Goal: Information Seeking & Learning: Find specific fact

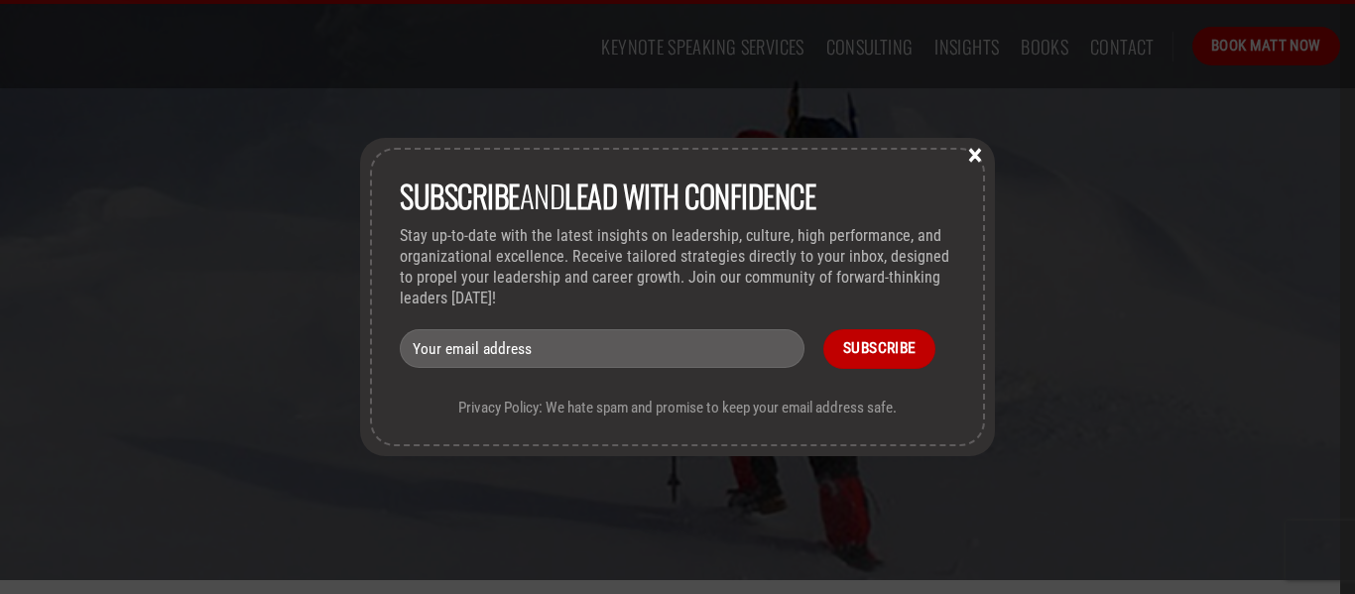
click at [973, 153] on button "×" at bounding box center [975, 154] width 30 height 18
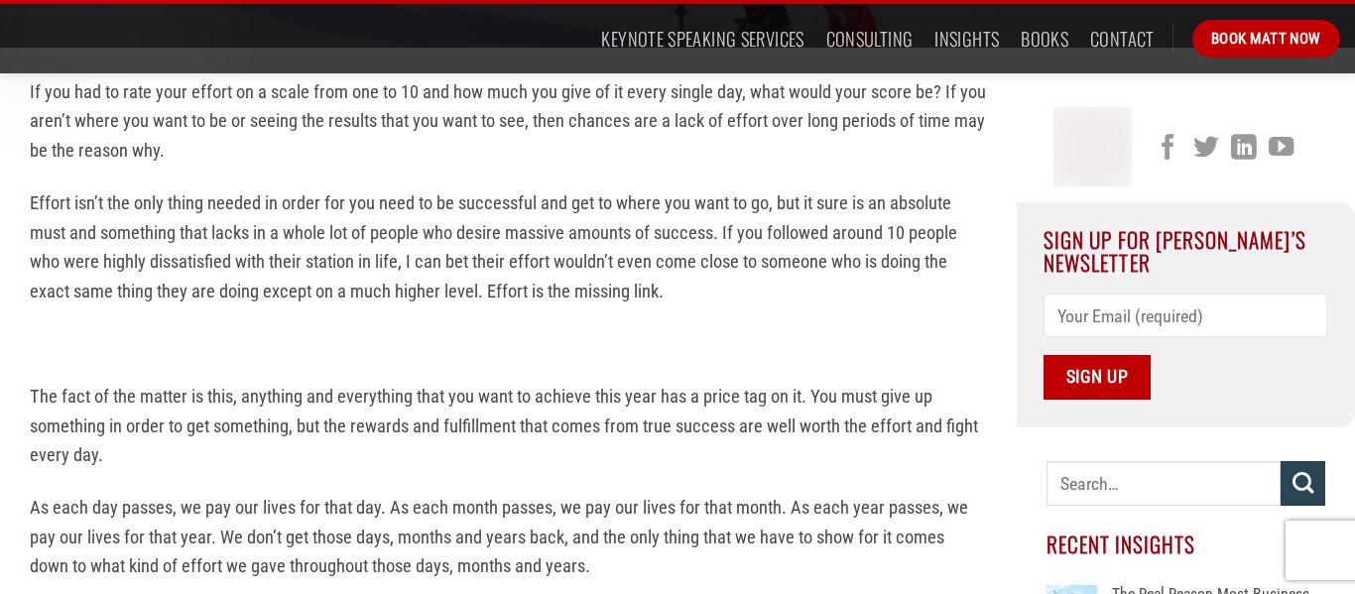
scroll to position [537, 0]
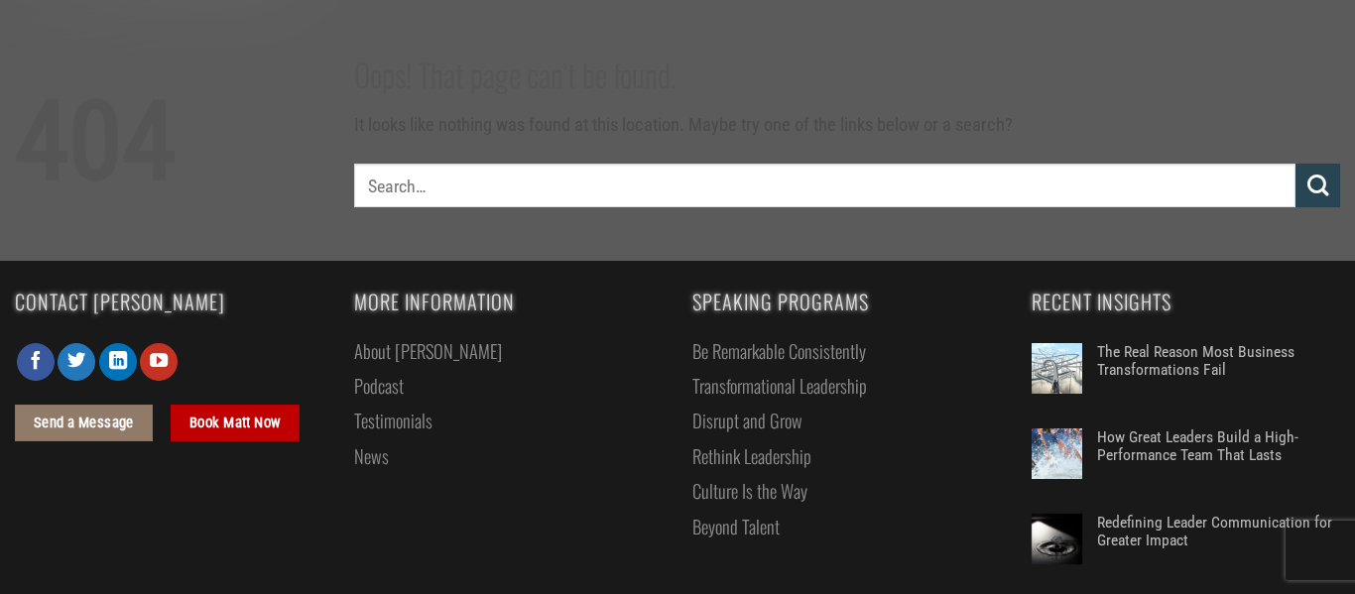
scroll to position [136, 0]
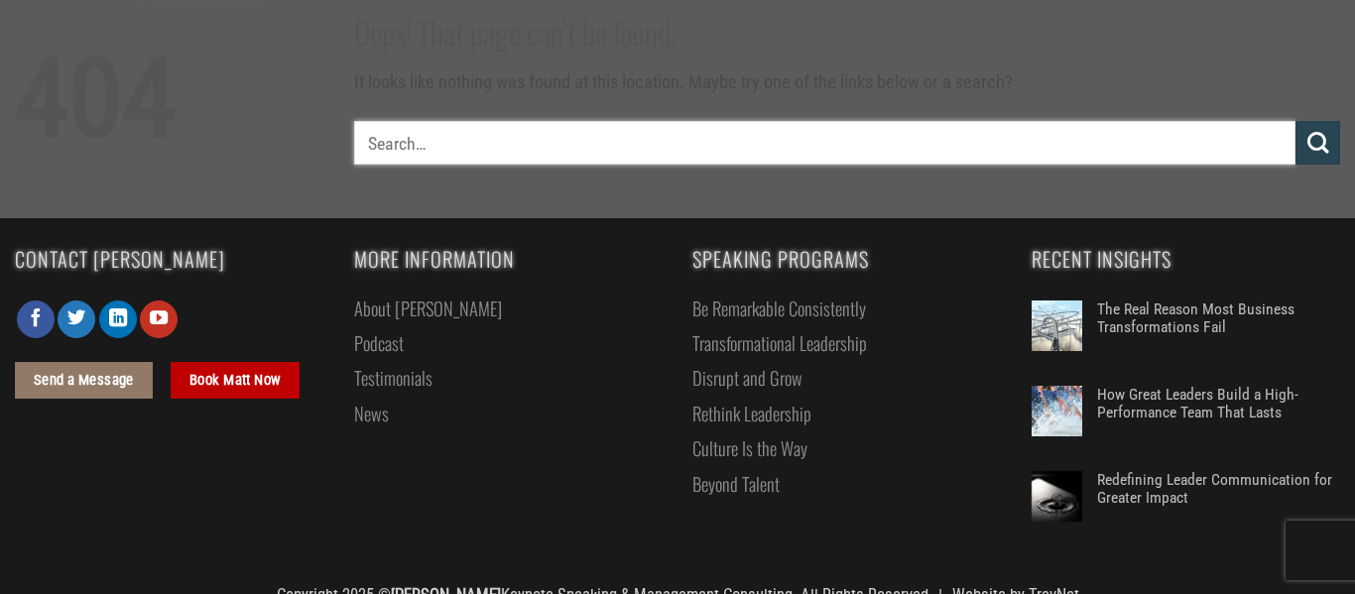
click at [649, 152] on input "search" at bounding box center [825, 143] width 942 height 45
type input "effort is an overlook but major key to success"
click at [1295, 121] on button "Submit" at bounding box center [1317, 143] width 45 height 45
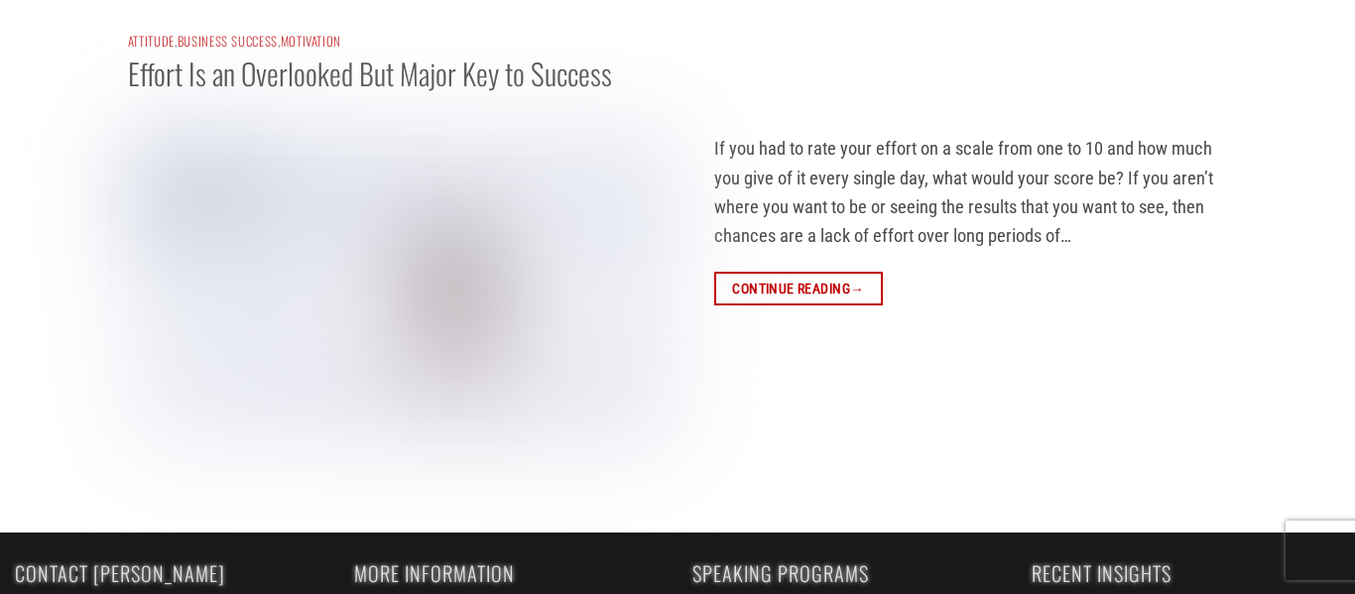
scroll to position [209, 0]
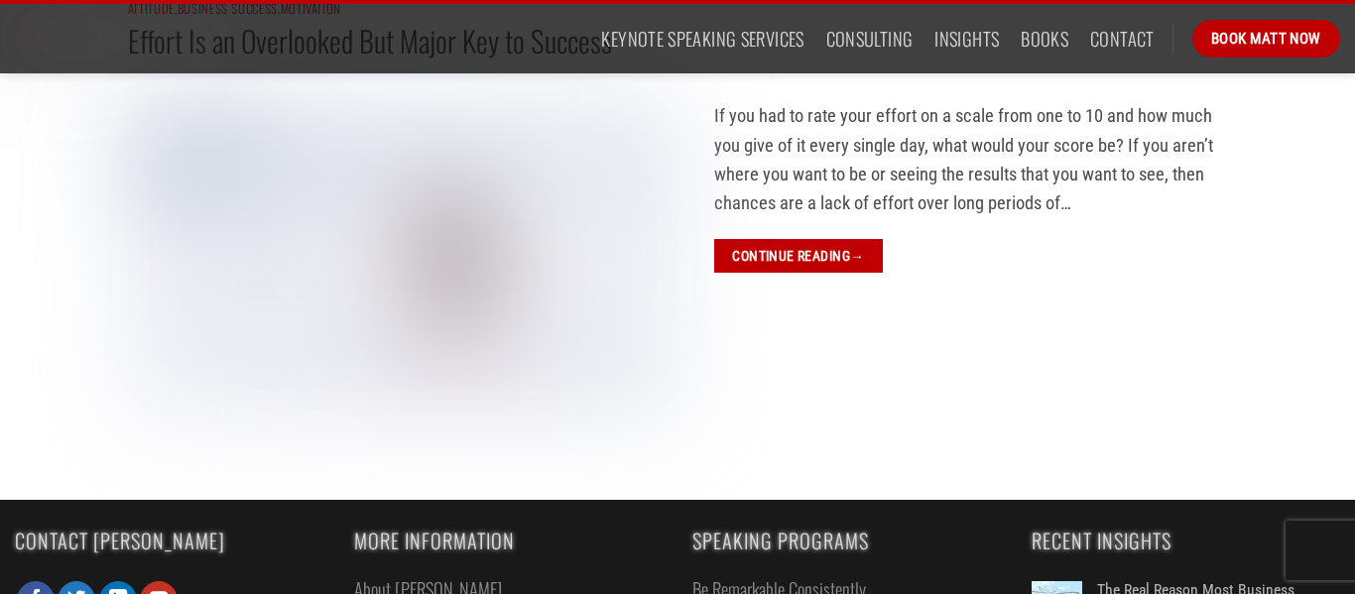
click at [733, 256] on link "Continue reading →" at bounding box center [798, 256] width 169 height 35
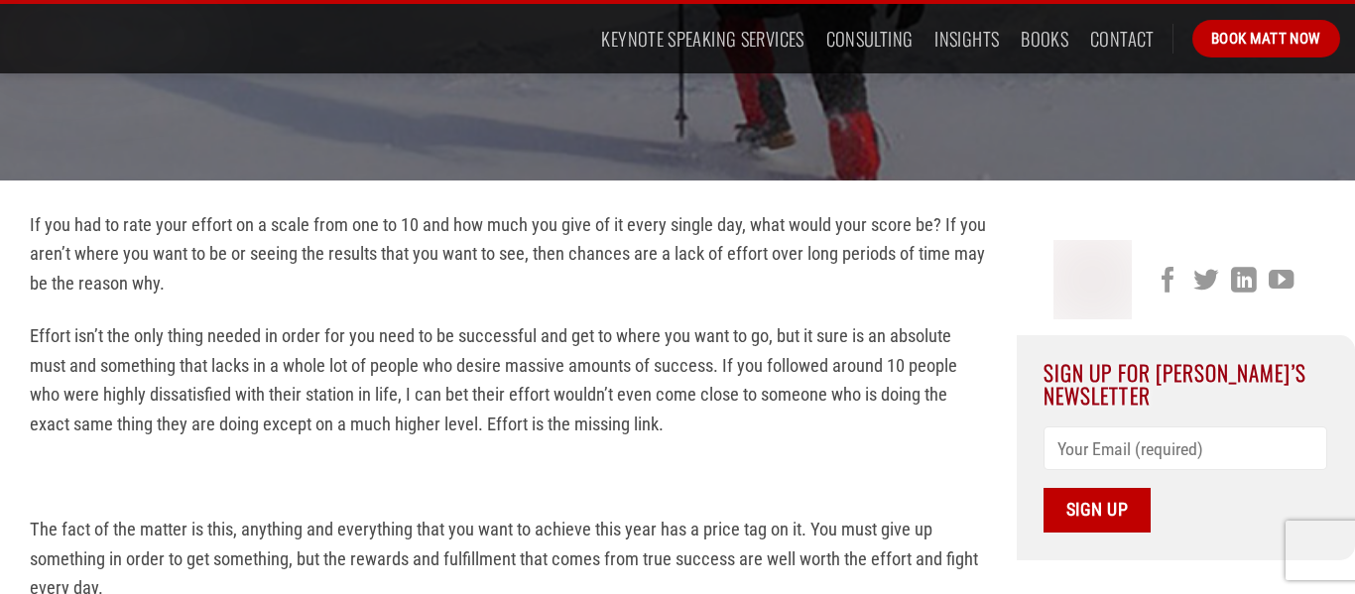
scroll to position [241, 0]
